Goal: Communication & Community: Participate in discussion

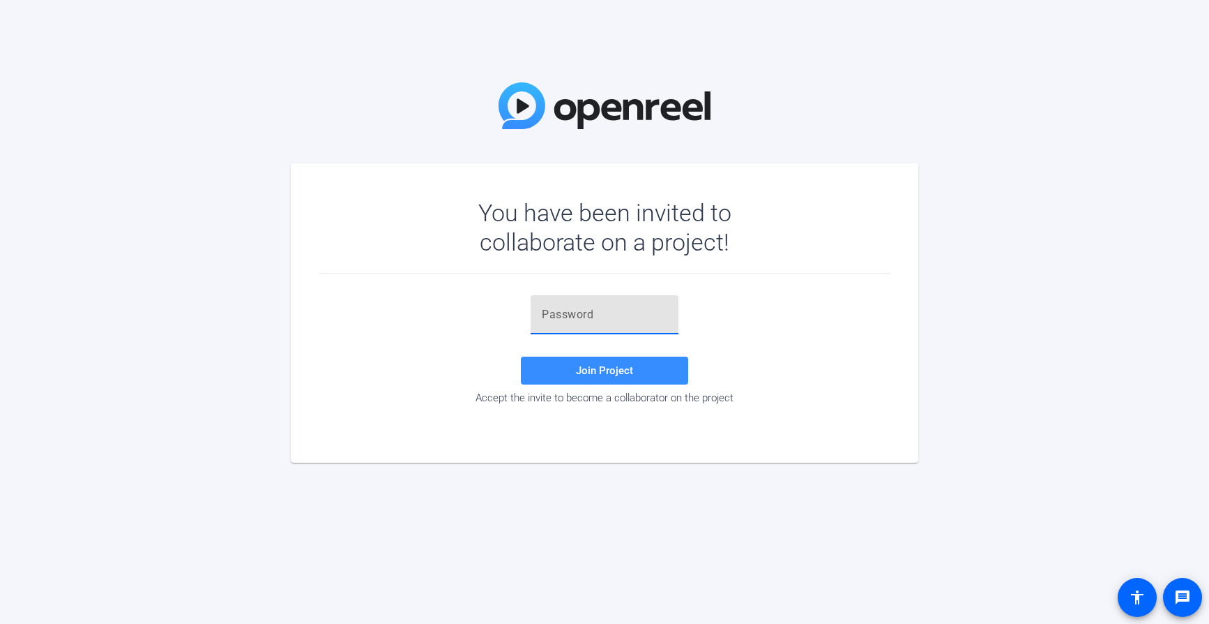
click at [607, 317] on input "text" at bounding box center [605, 314] width 126 height 17
paste input "vd,@H7"
type input "vd,@H7"
click at [639, 376] on span at bounding box center [604, 370] width 167 height 33
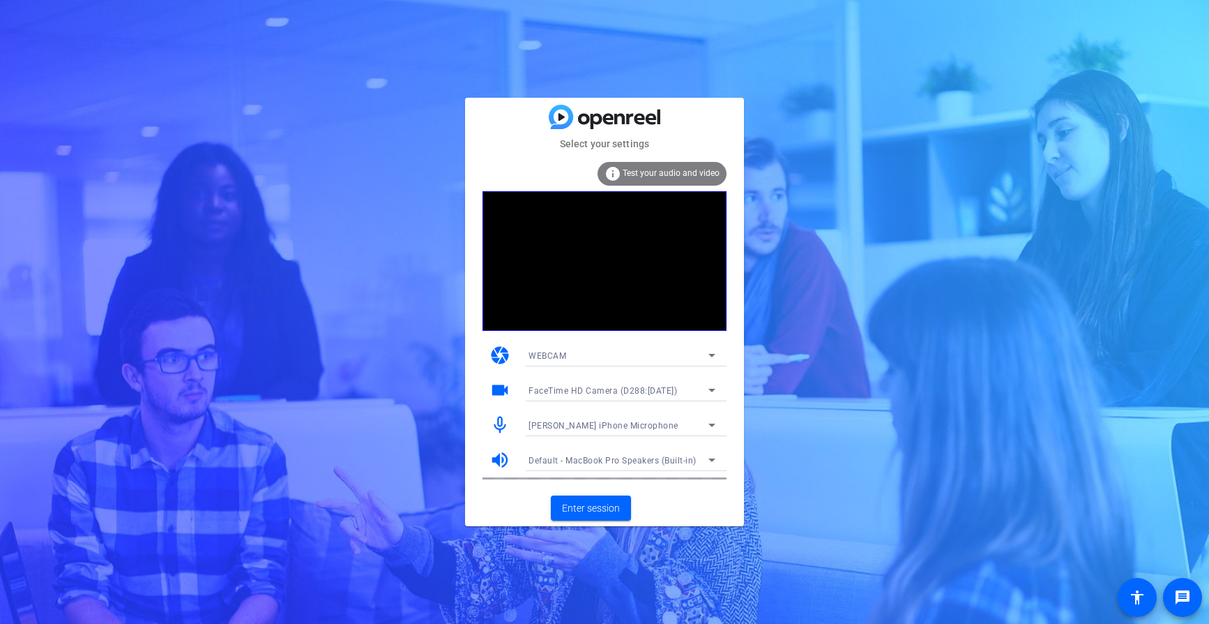
click at [617, 439] on div at bounding box center [621, 443] width 209 height 15
click at [624, 427] on span "[PERSON_NAME] iPhone Microphone" at bounding box center [604, 426] width 150 height 10
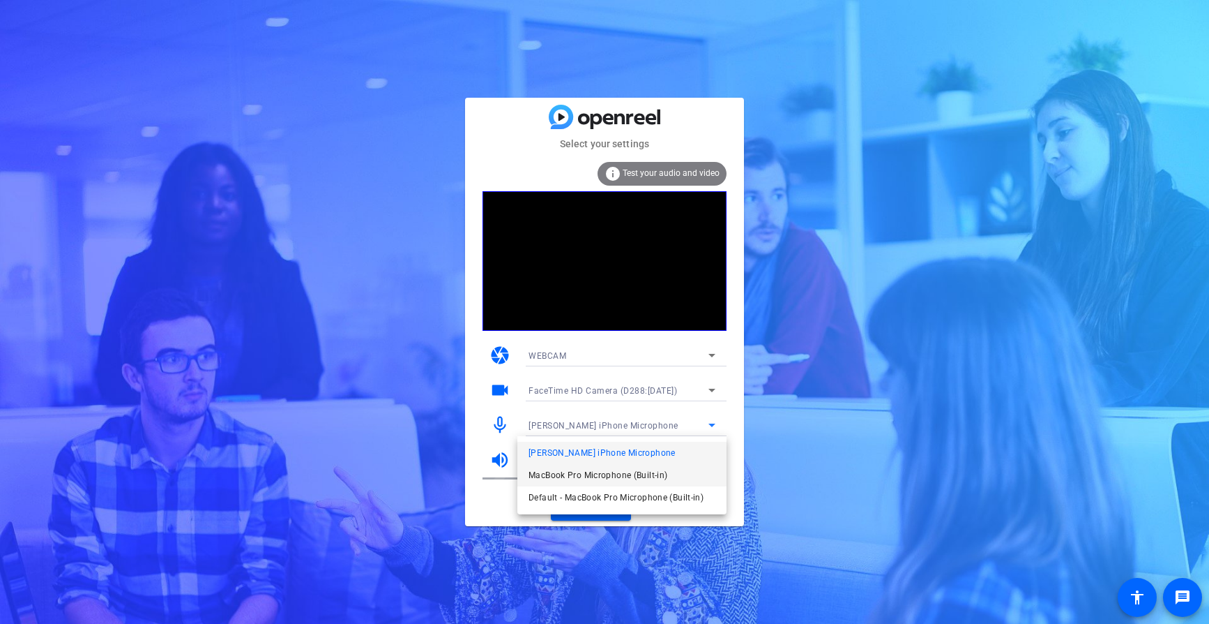
click at [617, 474] on span "MacBook Pro Microphone (Built-in)" at bounding box center [598, 475] width 139 height 17
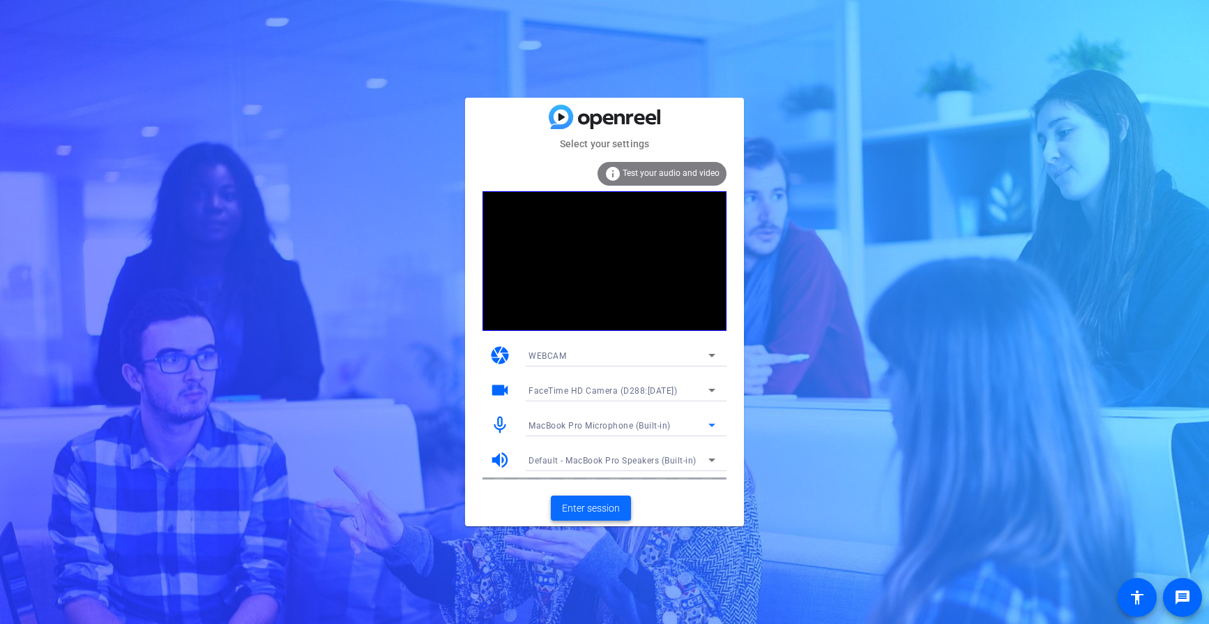
click at [589, 510] on span "Enter session" at bounding box center [591, 508] width 58 height 15
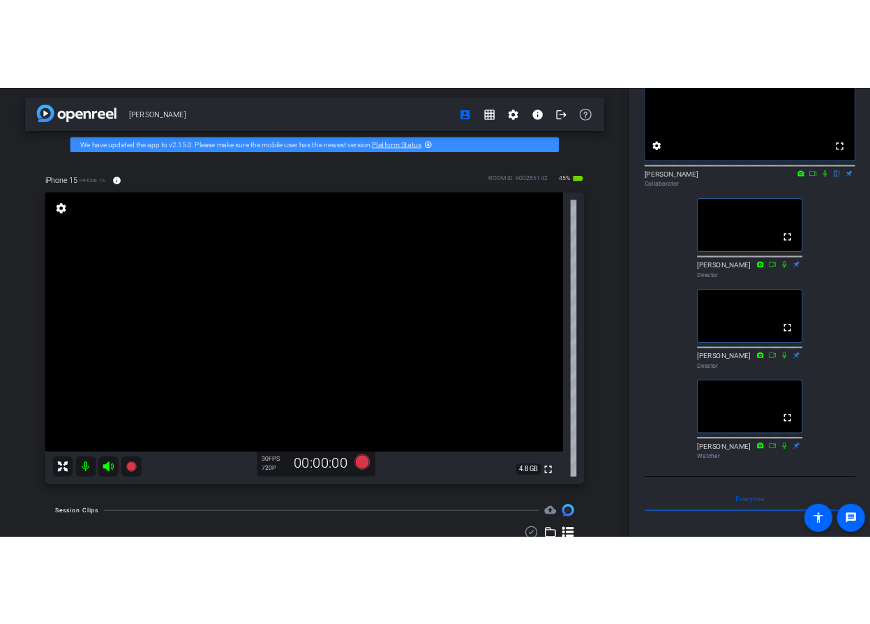
scroll to position [125, 0]
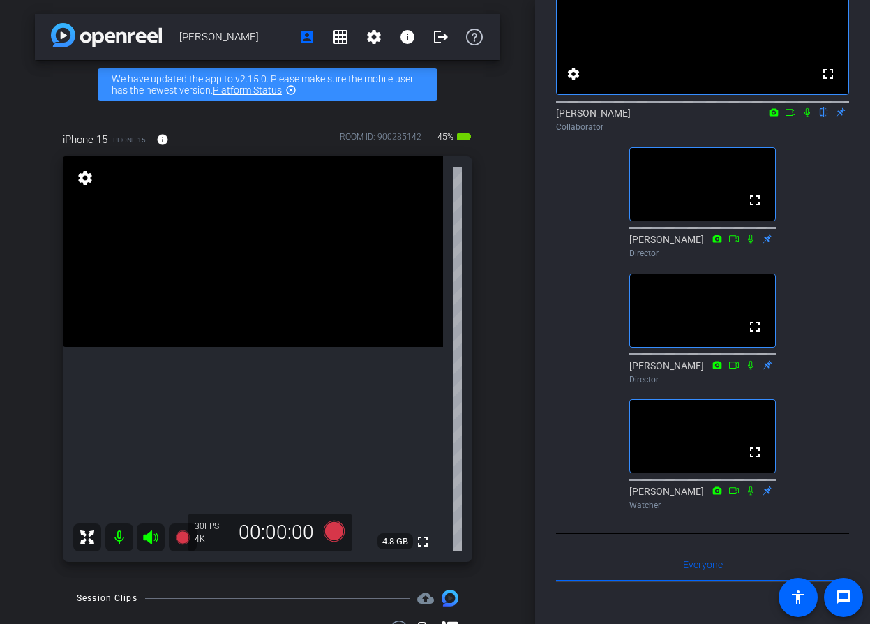
click at [292, 90] on mat-icon "highlight_off" at bounding box center [290, 89] width 11 height 11
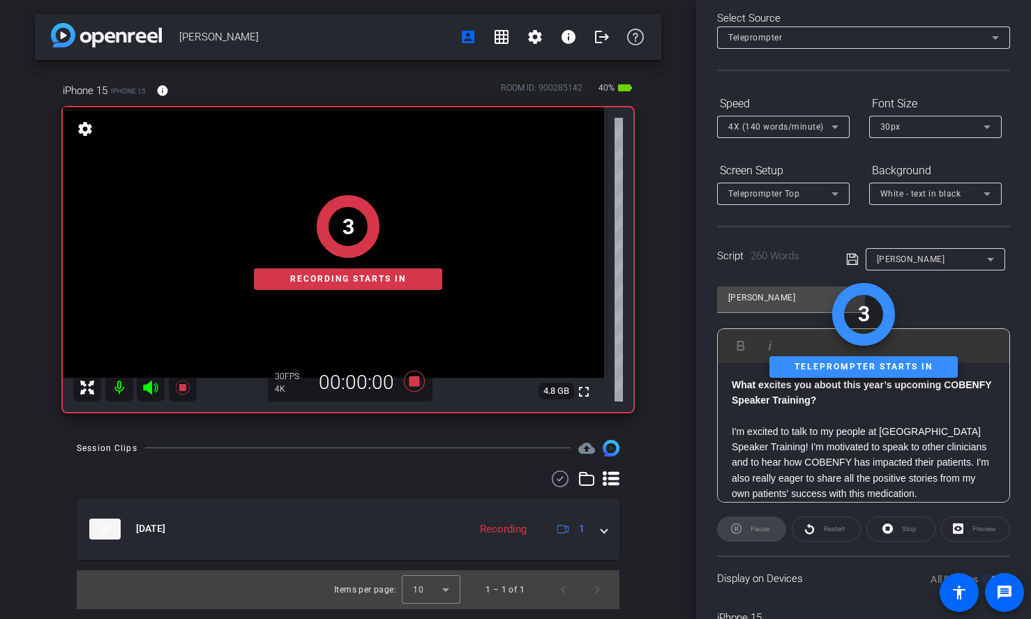
scroll to position [0, 0]
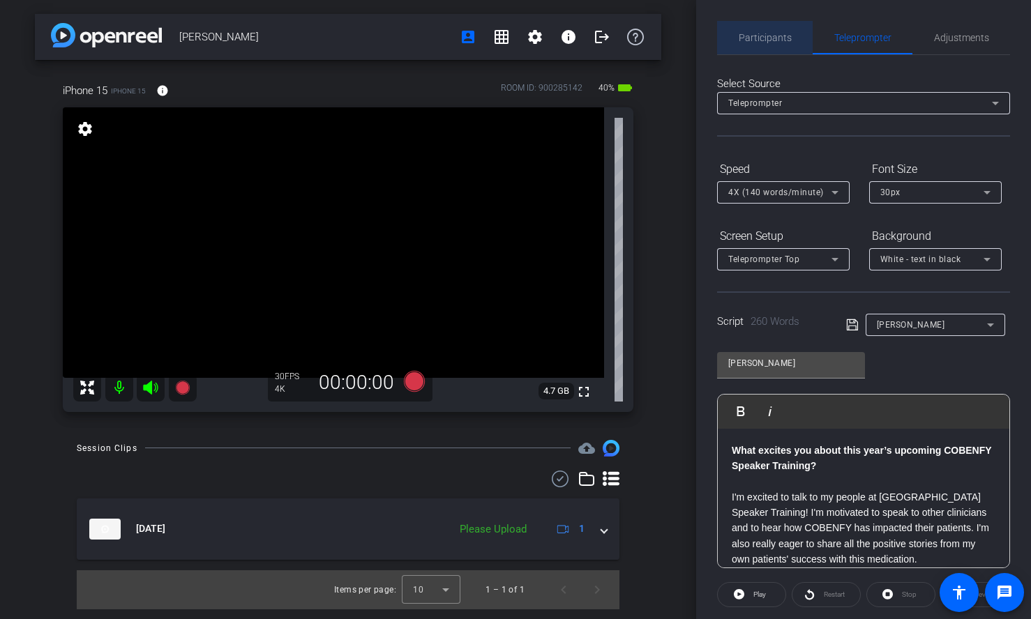
click at [772, 33] on span "Participants" at bounding box center [765, 38] width 53 height 10
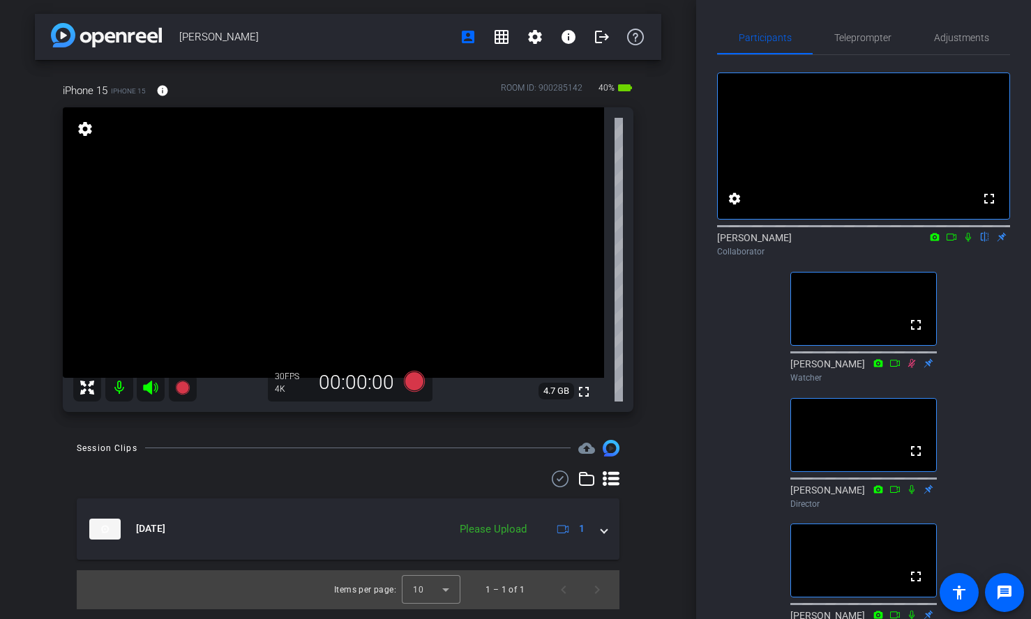
click at [969, 242] on icon at bounding box center [968, 237] width 6 height 9
click at [860, 37] on span "Teleprompter" at bounding box center [862, 38] width 57 height 10
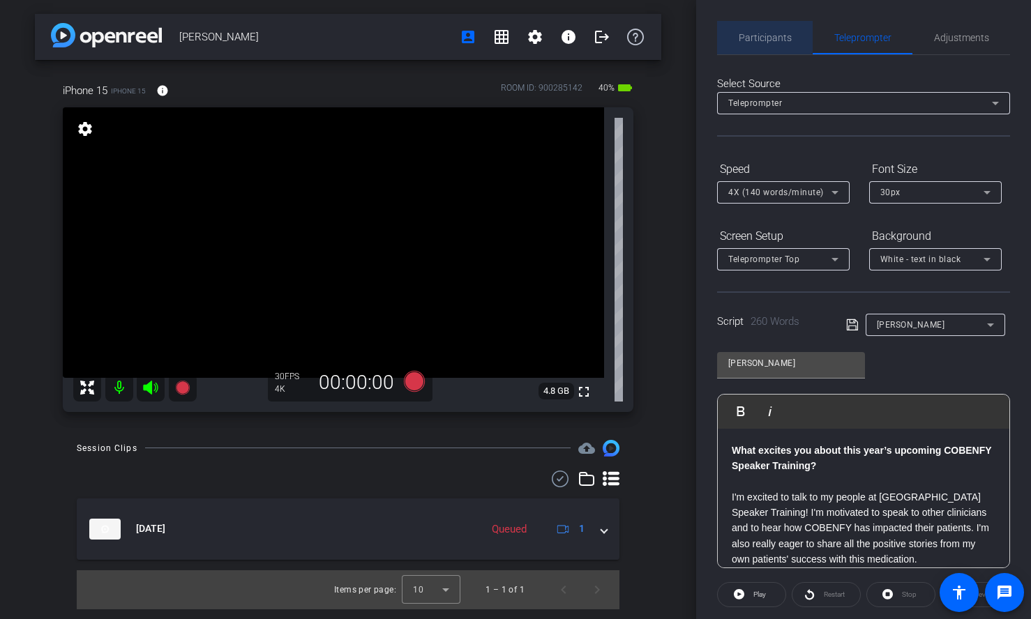
click at [762, 33] on span "Participants" at bounding box center [765, 38] width 53 height 10
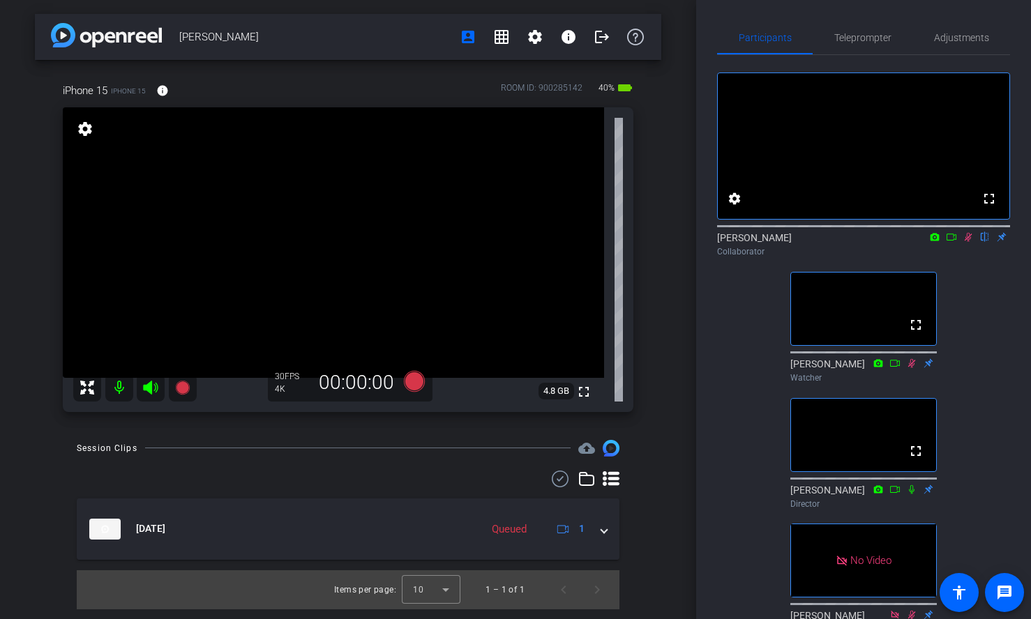
click at [967, 242] on icon at bounding box center [967, 237] width 11 height 10
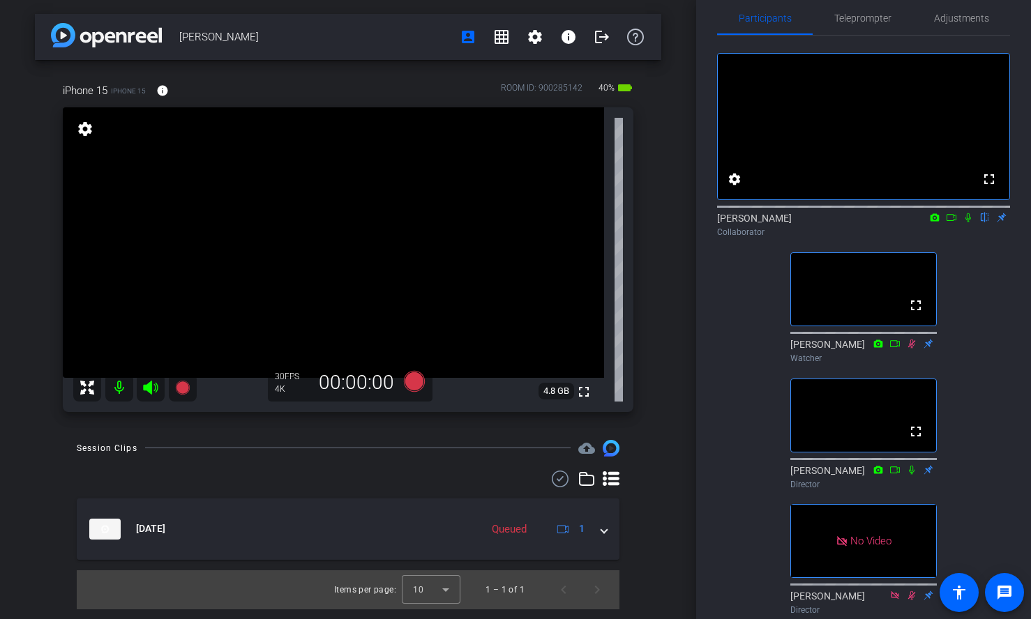
scroll to position [24, 0]
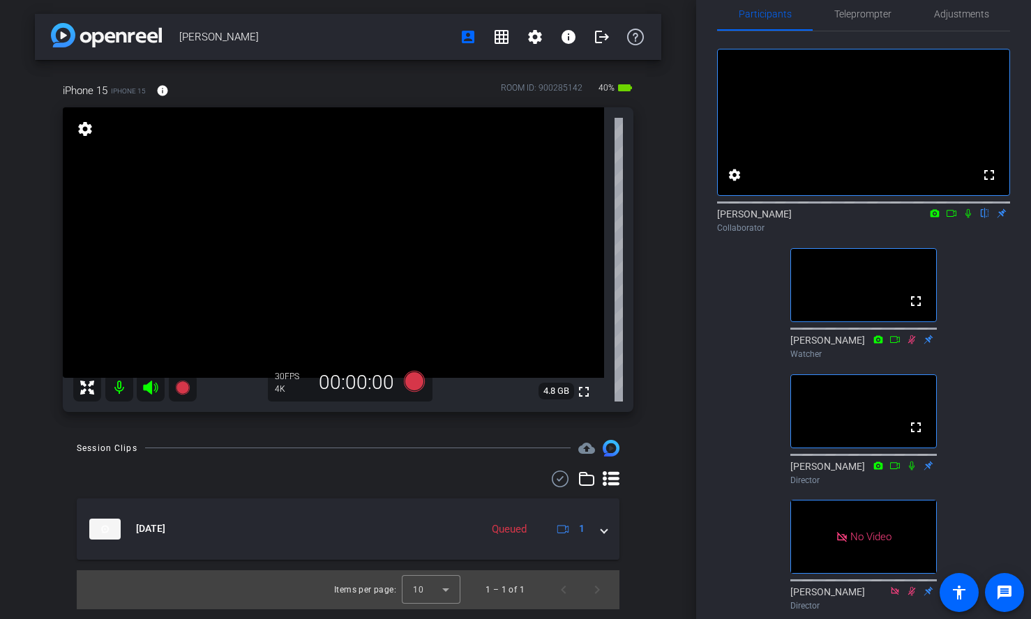
click at [966, 218] on icon at bounding box center [967, 214] width 11 height 10
click at [949, 218] on icon at bounding box center [951, 214] width 11 height 10
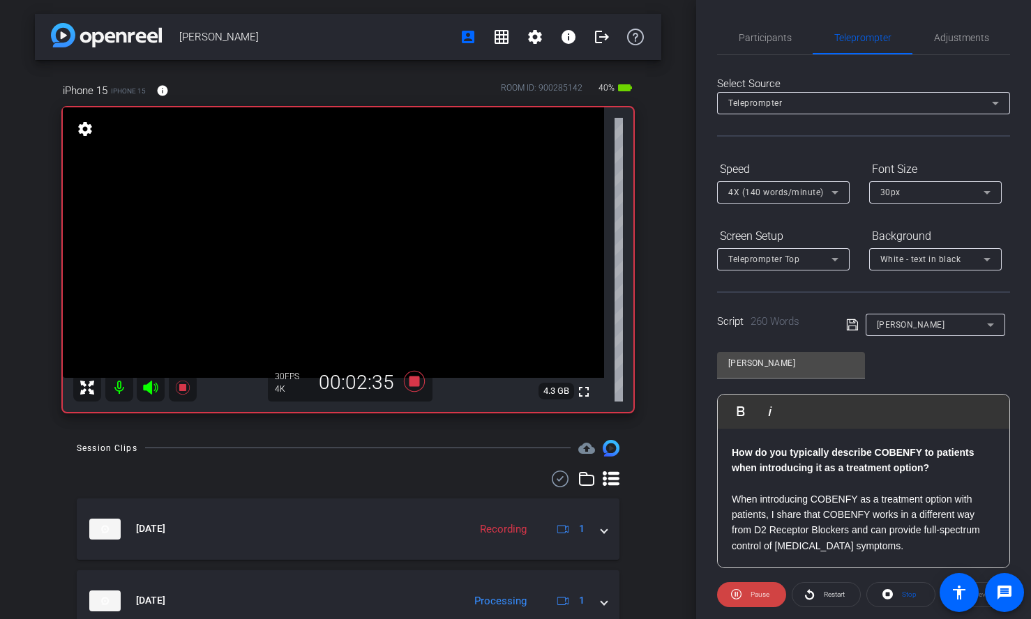
scroll to position [296, 0]
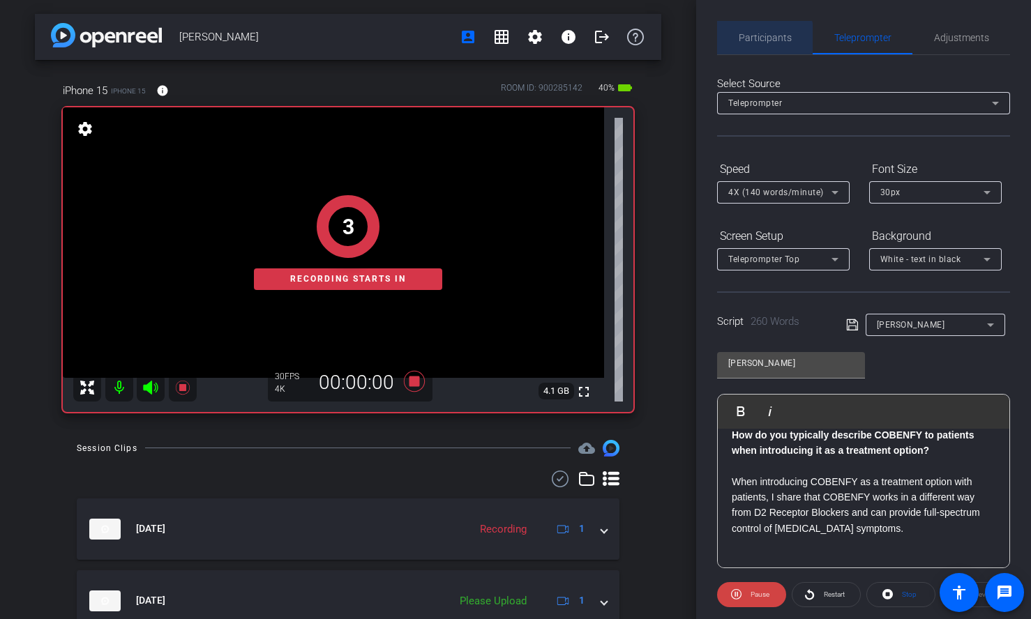
click at [760, 43] on span "Participants" at bounding box center [765, 38] width 53 height 10
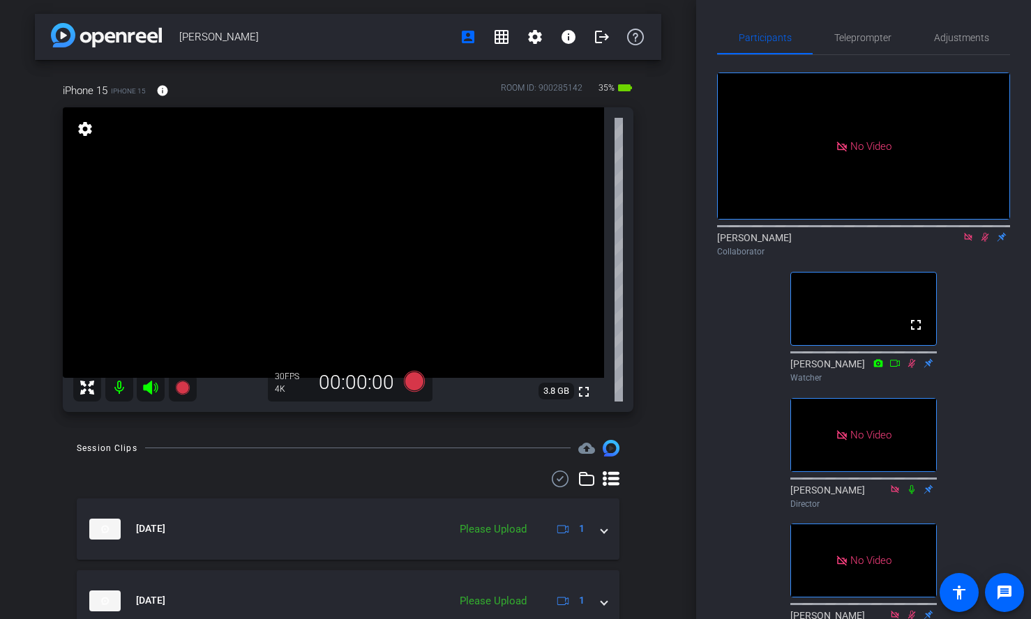
click at [984, 233] on icon at bounding box center [985, 237] width 8 height 9
click at [983, 232] on icon at bounding box center [984, 237] width 11 height 10
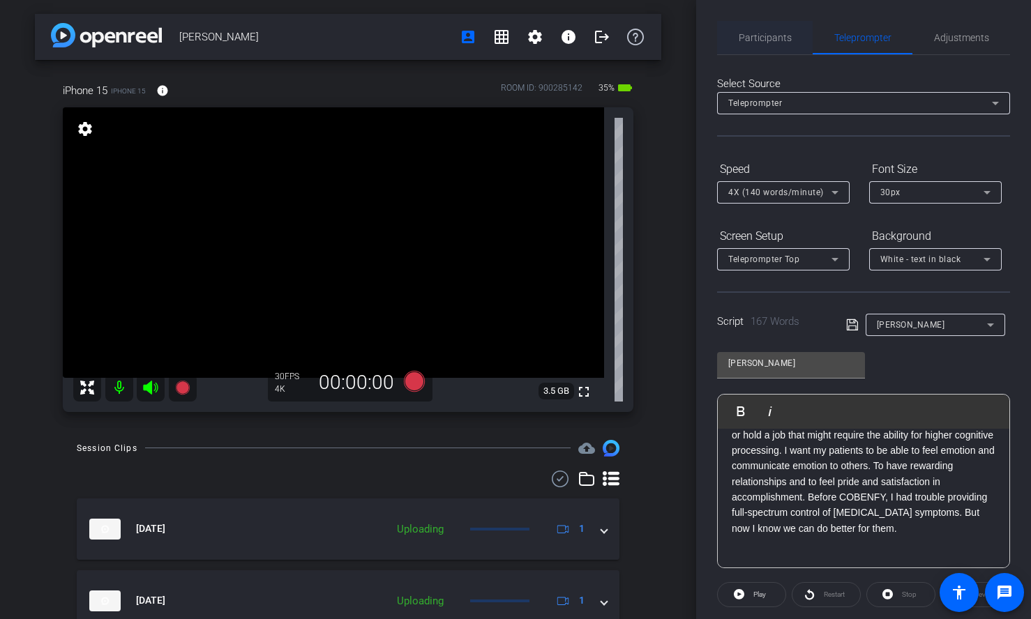
click at [775, 40] on span "Participants" at bounding box center [765, 38] width 53 height 10
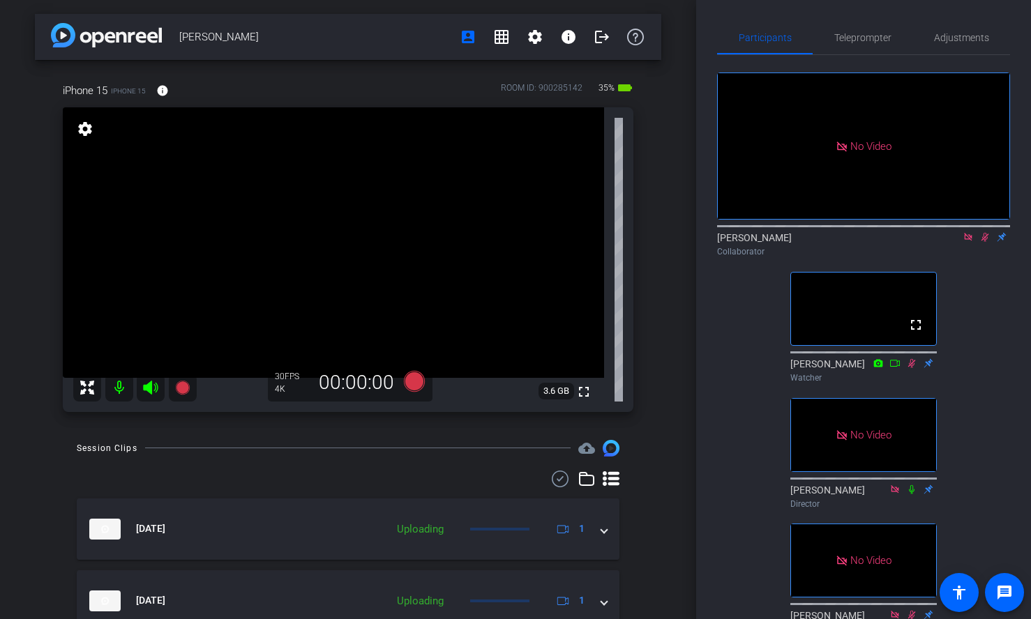
click at [999, 222] on div "No Video [PERSON_NAME] Collaborator fullscreen [PERSON_NAME] Watcher No Video […" at bounding box center [863, 410] width 293 height 711
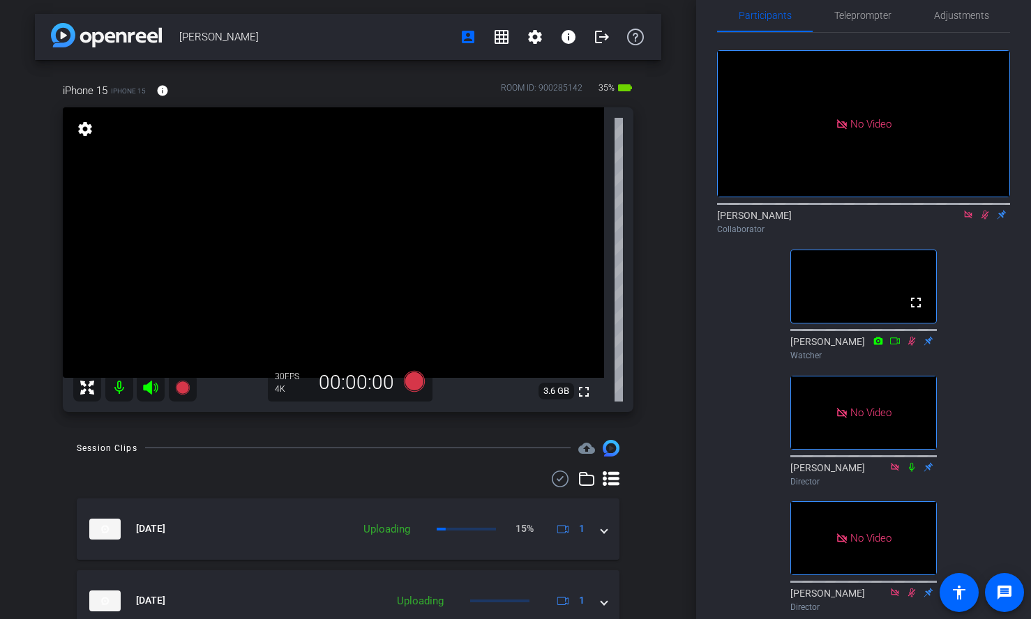
scroll to position [15, 0]
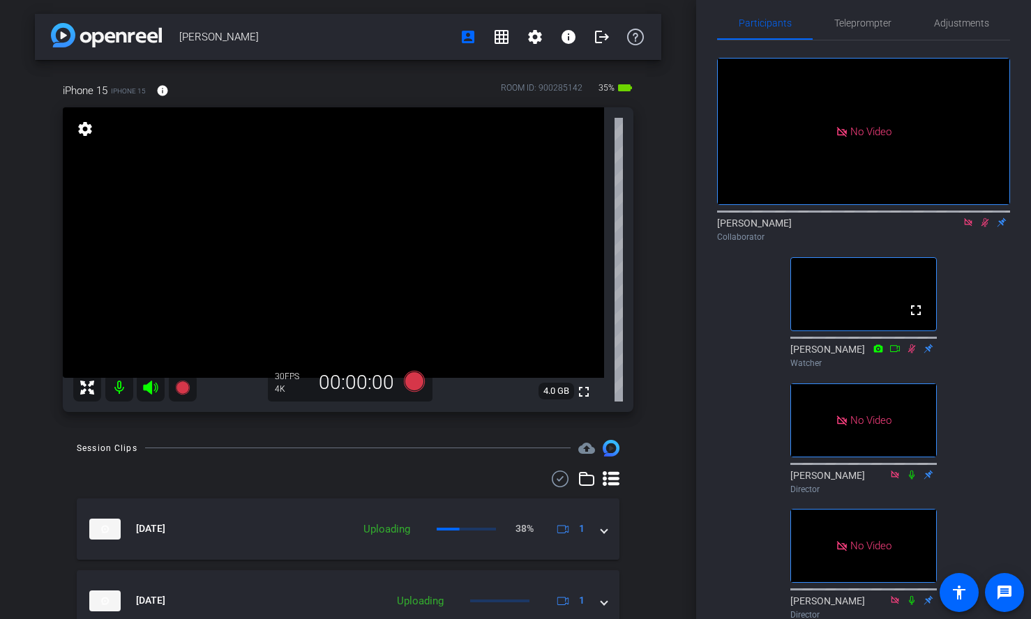
click at [985, 218] on icon at bounding box center [985, 222] width 8 height 9
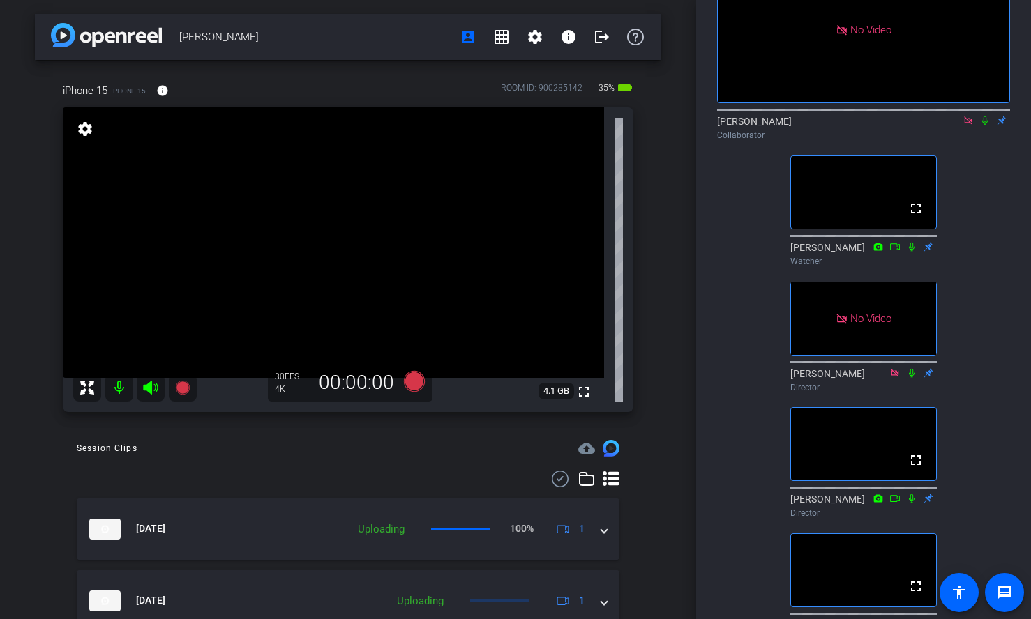
scroll to position [112, 0]
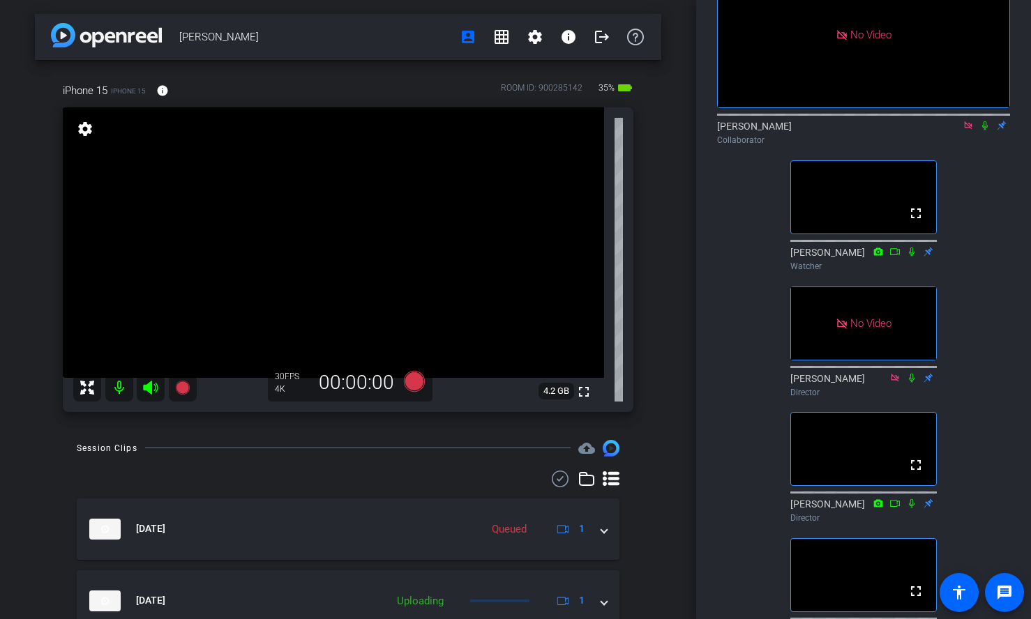
click at [972, 119] on mat-icon at bounding box center [968, 125] width 17 height 13
click at [967, 130] on icon at bounding box center [967, 126] width 11 height 10
click at [953, 130] on icon at bounding box center [951, 126] width 11 height 10
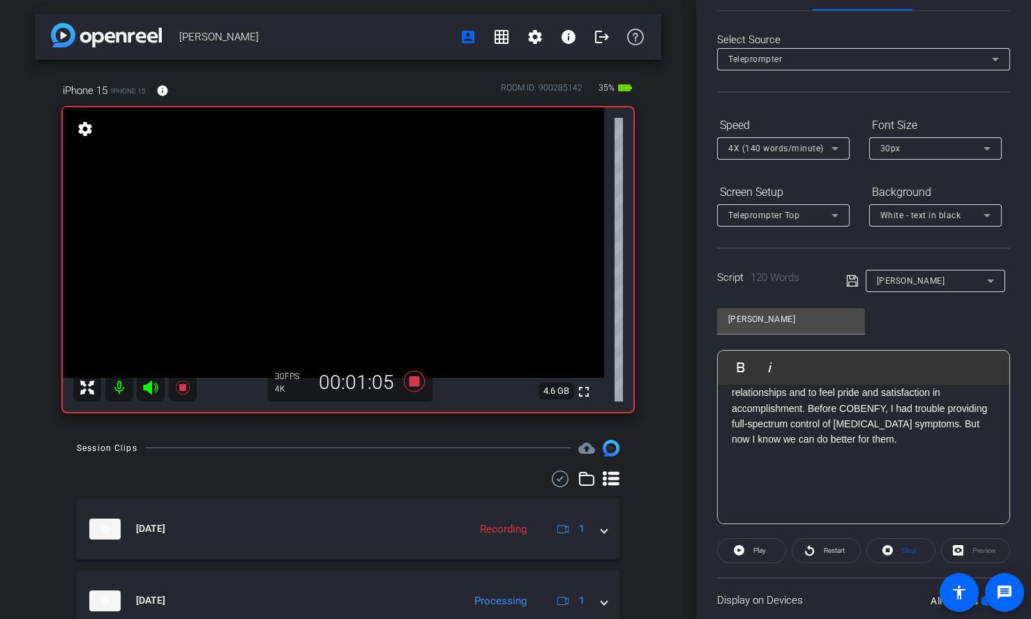
scroll to position [0, 0]
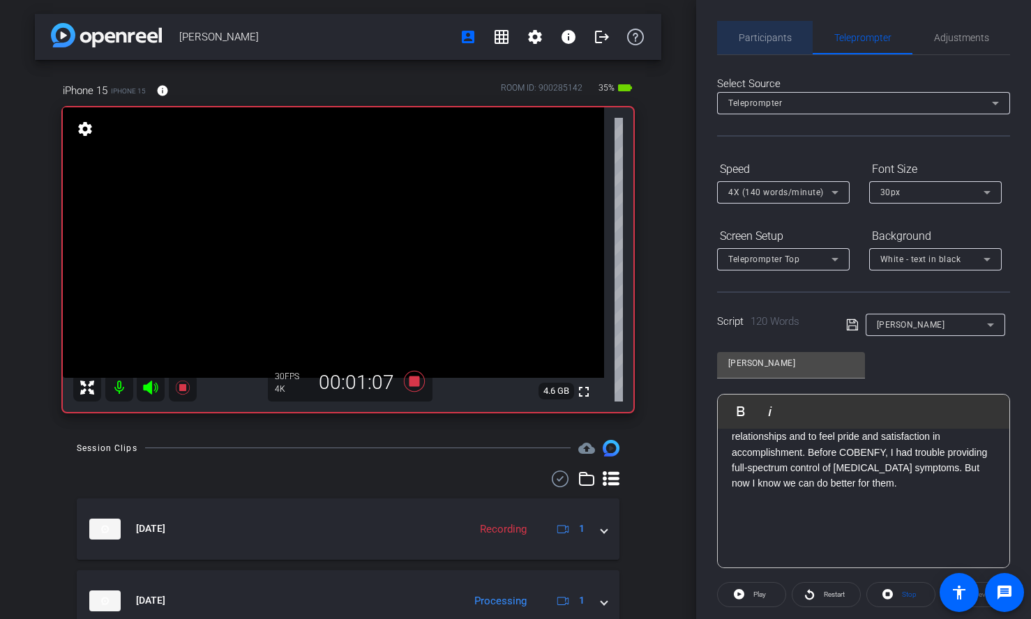
click at [765, 37] on span "Participants" at bounding box center [765, 38] width 53 height 10
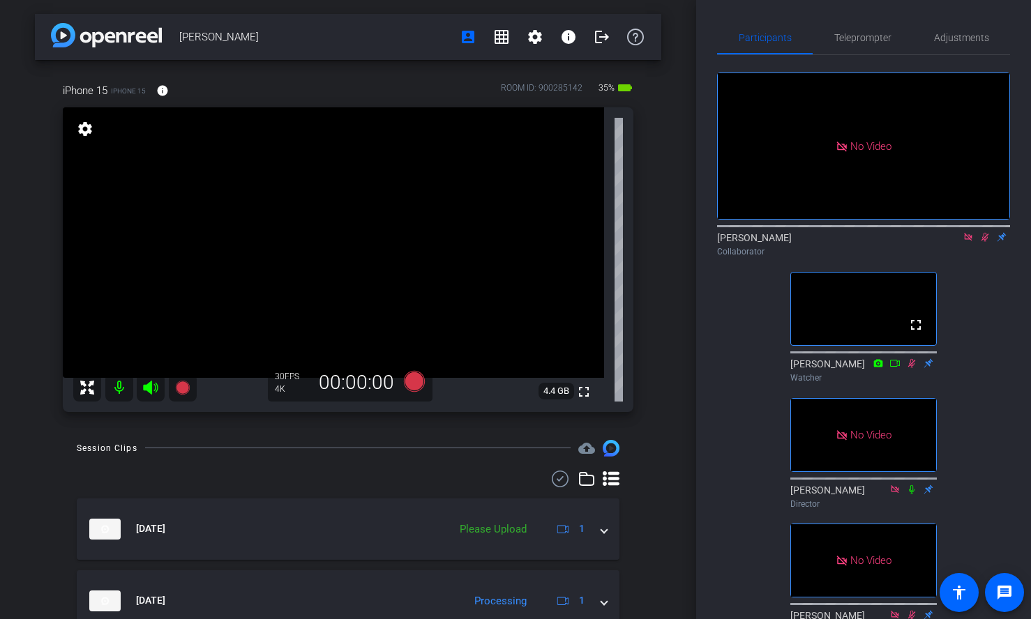
click at [988, 231] on mat-icon at bounding box center [984, 237] width 17 height 13
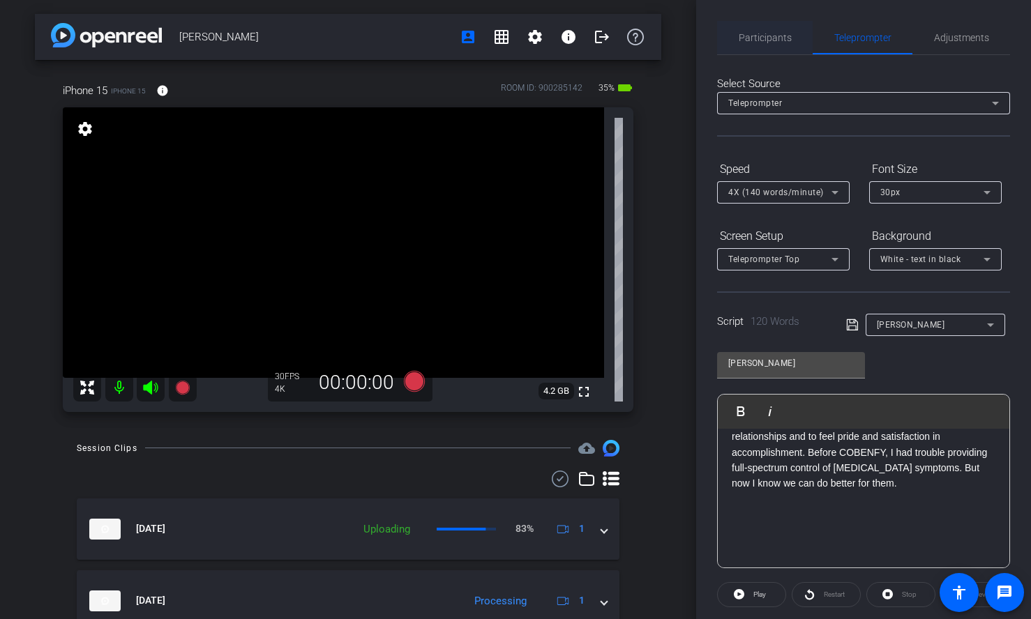
click at [759, 38] on span "Participants" at bounding box center [765, 38] width 53 height 10
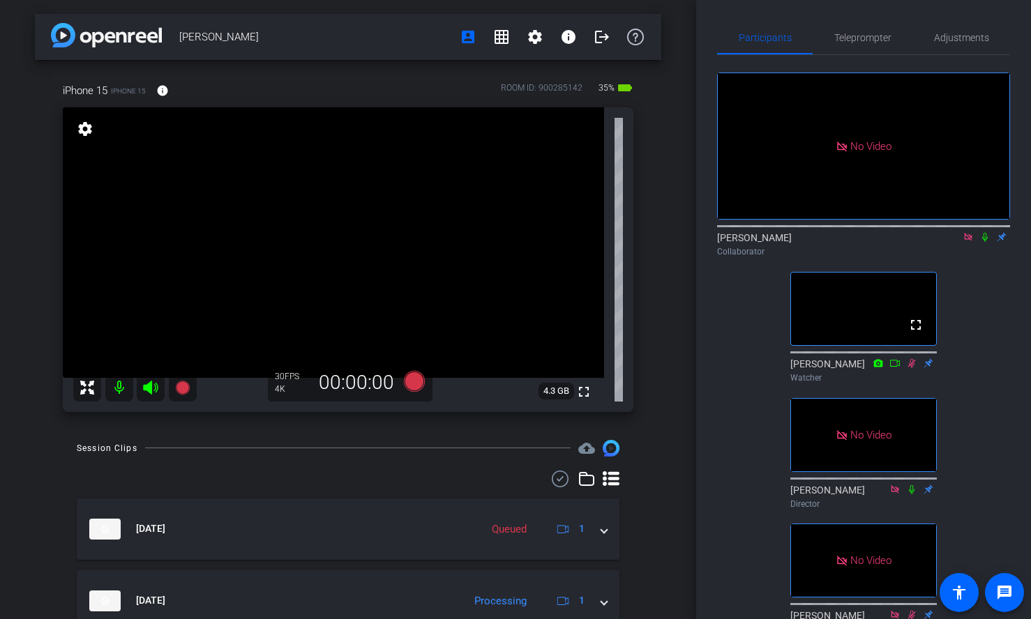
click at [985, 232] on icon at bounding box center [984, 237] width 11 height 10
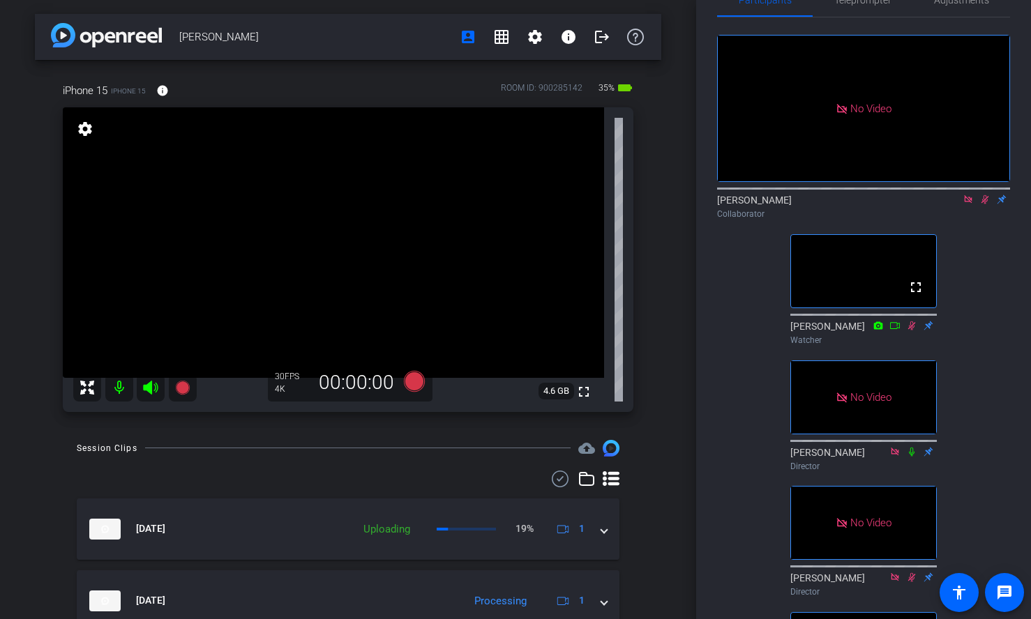
scroll to position [41, 0]
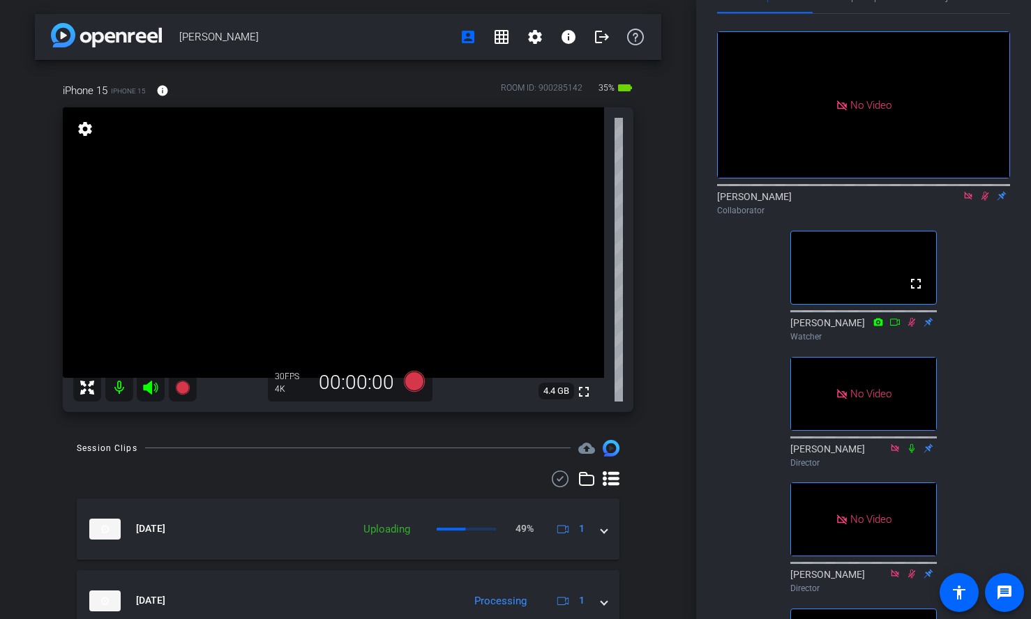
click at [984, 191] on icon at bounding box center [984, 196] width 11 height 10
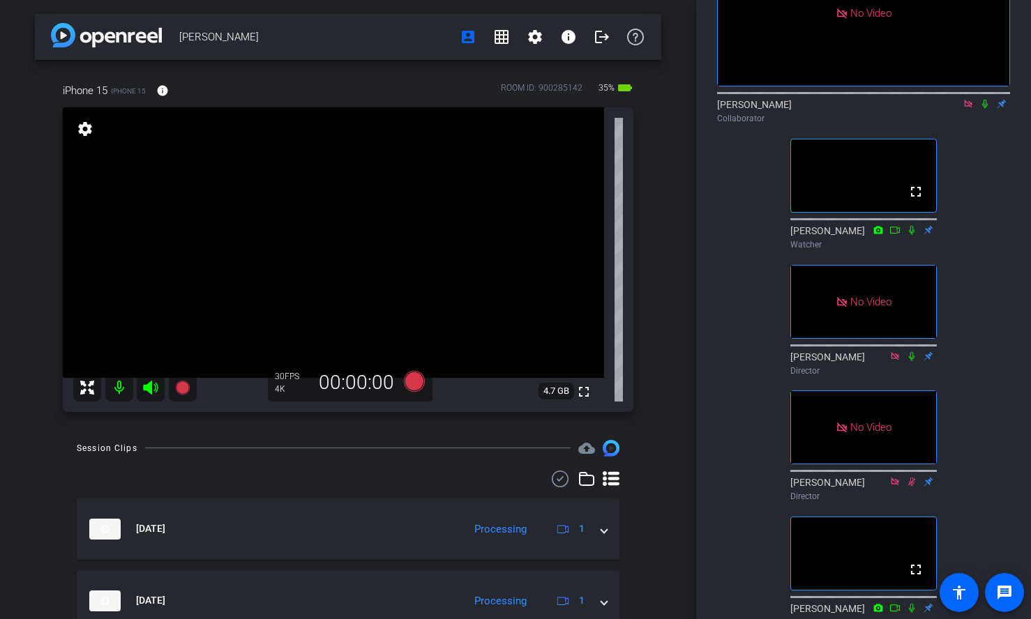
scroll to position [126, 0]
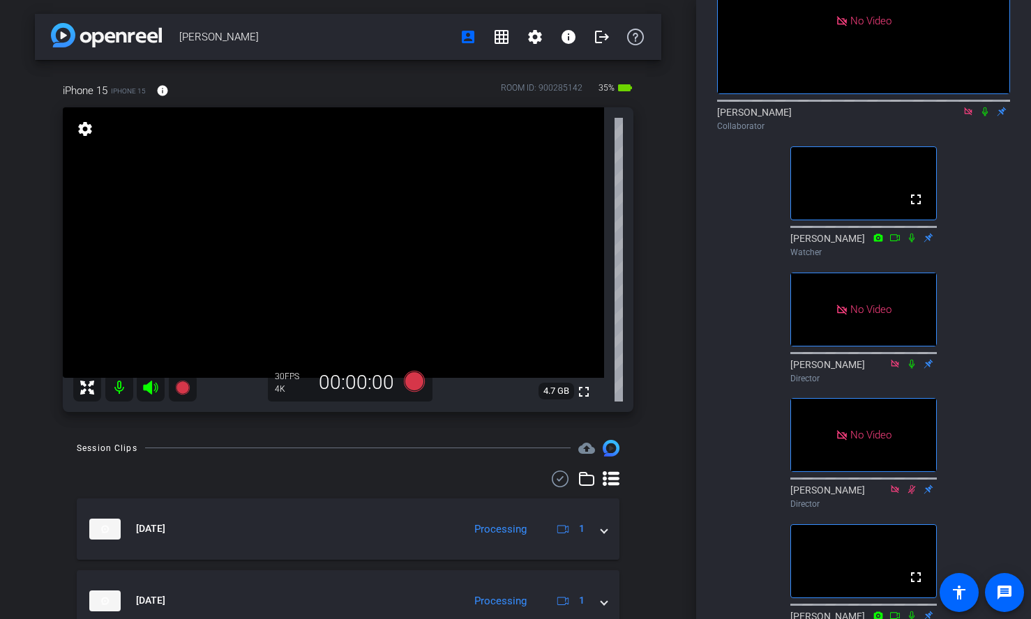
click at [967, 107] on icon at bounding box center [967, 112] width 11 height 10
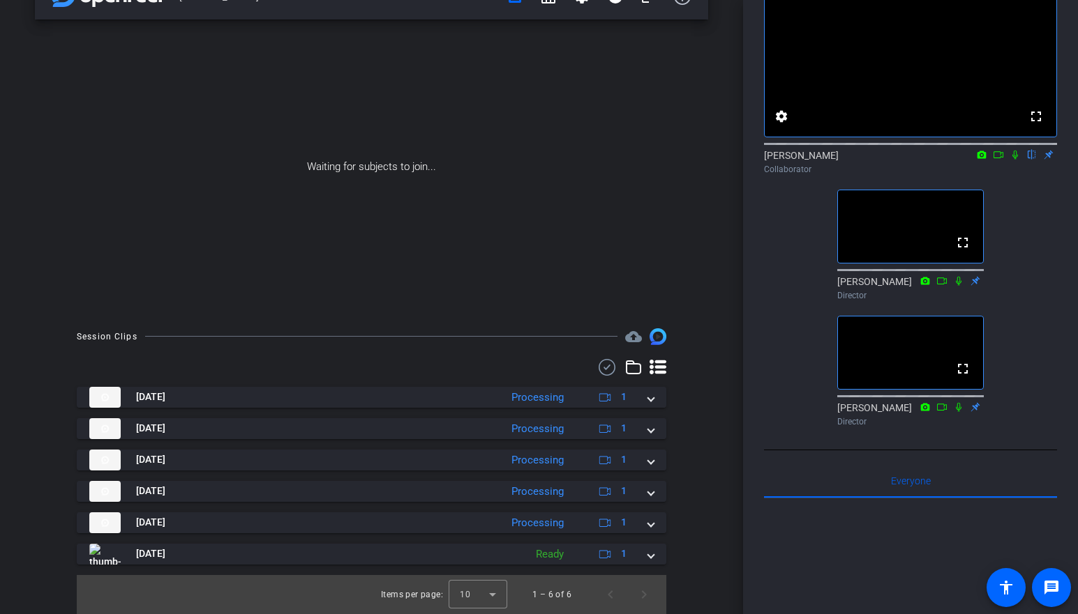
scroll to position [71, 0]
